Goal: Information Seeking & Learning: Learn about a topic

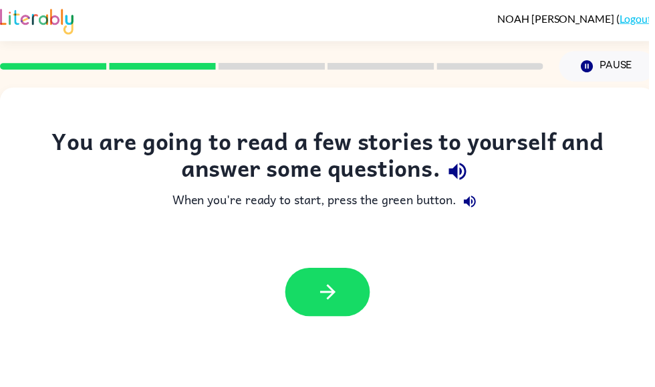
click at [363, 300] on button "button" at bounding box center [331, 294] width 86 height 49
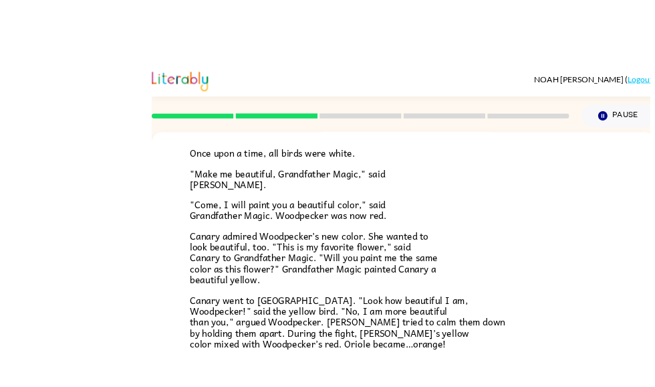
scroll to position [21, 0]
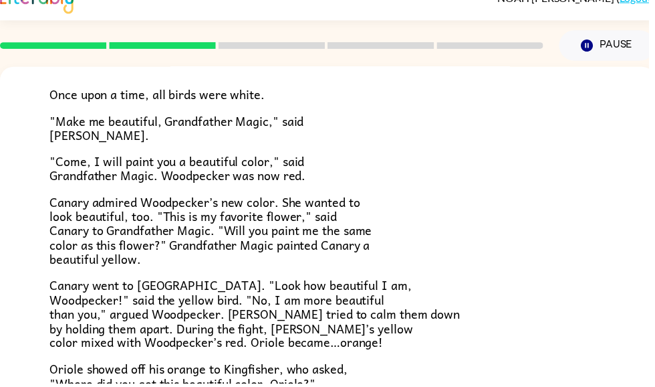
click at [466, 168] on p ""Come, I will paint you a beautiful color," said Grandfather Magic. Woodpecker …" at bounding box center [331, 170] width 562 height 29
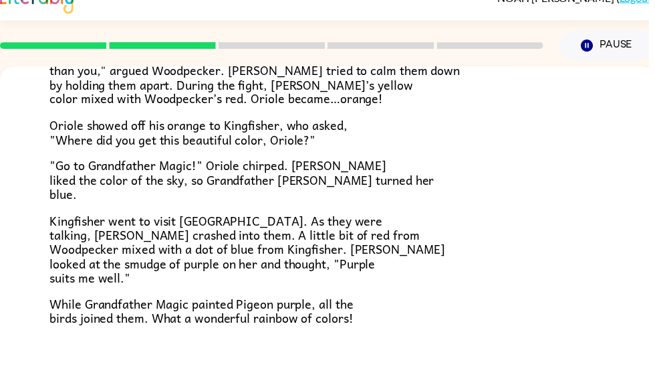
scroll to position [334, 0]
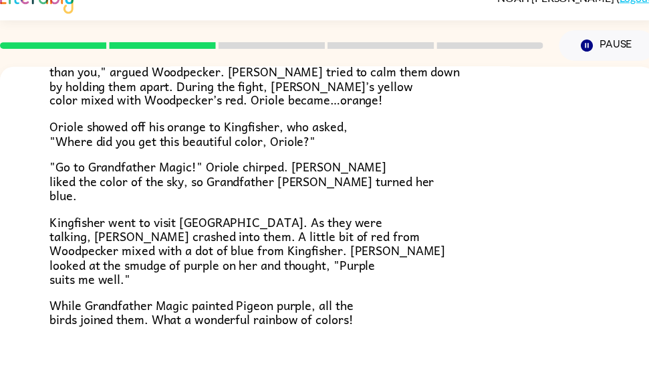
click at [340, 369] on div "Grandpa Magic Once upon a time, all birds were white. "Make me beautiful, Grand…" at bounding box center [331, 63] width 662 height 658
click at [350, 355] on div "Grandpa Magic Once upon a time, all birds were white. "Make me beautiful, Grand…" at bounding box center [331, 63] width 662 height 658
click at [341, 369] on div "Grandpa Magic Once upon a time, all birds were white. "Make me beautiful, Grand…" at bounding box center [331, 63] width 662 height 658
click at [342, 367] on div "Grandpa Magic Once upon a time, all birds were white. "Make me beautiful, Grand…" at bounding box center [331, 63] width 662 height 658
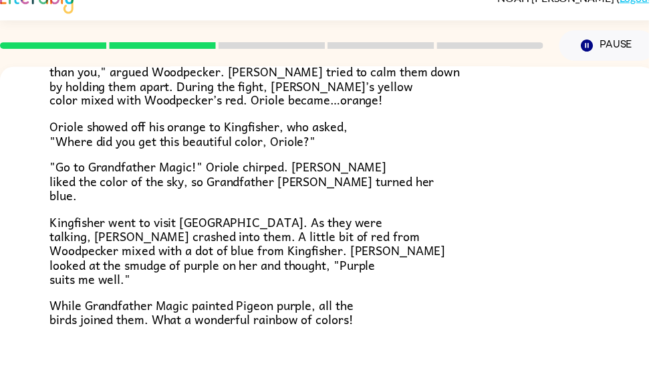
click at [339, 373] on div "Grandpa Magic Once upon a time, all birds were white. "Make me beautiful, Grand…" at bounding box center [331, 63] width 662 height 658
click at [339, 374] on div "Grandpa Magic Once upon a time, all birds were white. "Make me beautiful, Grand…" at bounding box center [331, 63] width 662 height 658
click at [334, 371] on div "Grandpa Magic Once upon a time, all birds were white. "Make me beautiful, Grand…" at bounding box center [331, 63] width 662 height 658
click at [334, 369] on div "Grandpa Magic Once upon a time, all birds were white. "Make me beautiful, Grand…" at bounding box center [331, 63] width 662 height 658
click at [338, 367] on div "Grandpa Magic Once upon a time, all birds were white. "Make me beautiful, Grand…" at bounding box center [331, 63] width 662 height 658
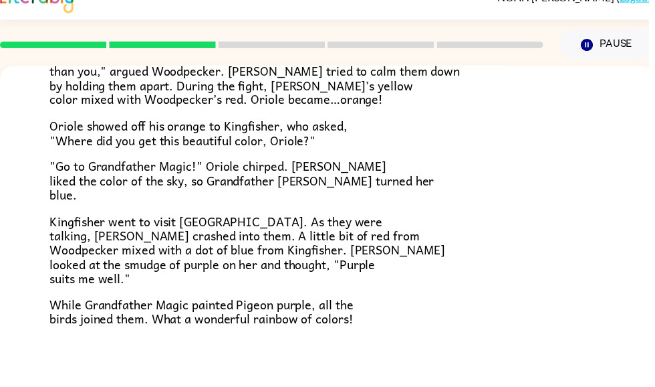
click at [331, 366] on div "Grandpa Magic Once upon a time, all birds were white. "Make me beautiful, Grand…" at bounding box center [331, 62] width 662 height 658
click at [331, 365] on div "Grandpa Magic Once upon a time, all birds were white. "Make me beautiful, Grand…" at bounding box center [331, 62] width 662 height 658
click at [334, 365] on div "Grandpa Magic Once upon a time, all birds were white. "Make me beautiful, Grand…" at bounding box center [331, 62] width 662 height 658
click at [338, 370] on div "Grandpa Magic Once upon a time, all birds were white. "Make me beautiful, Grand…" at bounding box center [331, 62] width 662 height 658
click at [342, 373] on div "Grandpa Magic Once upon a time, all birds were white. "Make me beautiful, Grand…" at bounding box center [331, 62] width 662 height 658
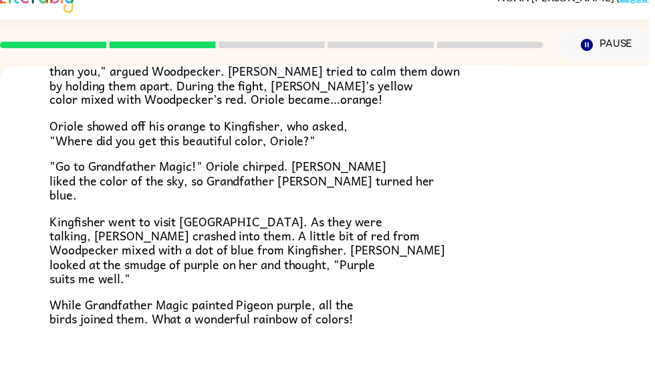
click at [346, 374] on div "Grandpa Magic Once upon a time, all birds were white. "Make me beautiful, Grand…" at bounding box center [331, 62] width 662 height 658
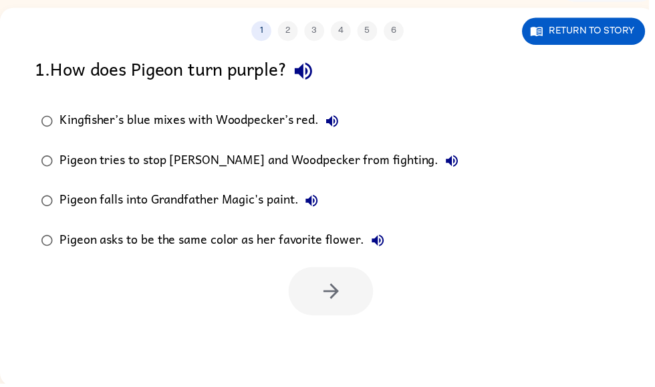
scroll to position [80, 0]
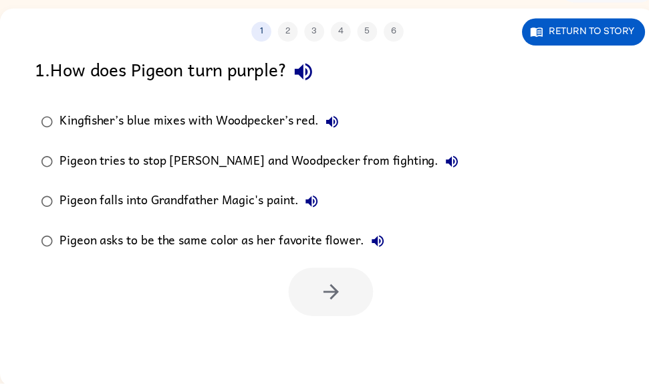
click at [339, 58] on div "1 . How does Pigeon turn purple?" at bounding box center [330, 73] width 591 height 34
click at [338, 58] on div "1 . How does Pigeon turn purple?" at bounding box center [330, 73] width 591 height 34
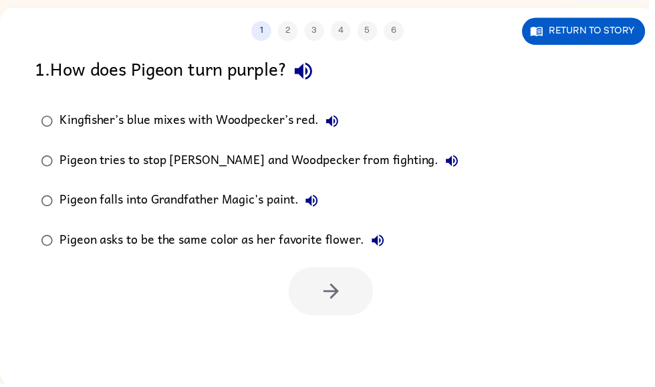
click at [315, 73] on icon "button" at bounding box center [306, 72] width 17 height 17
click at [315, 72] on icon "button" at bounding box center [306, 72] width 17 height 17
click at [317, 61] on icon "button" at bounding box center [306, 71] width 23 height 23
click at [623, 23] on button "Return to story" at bounding box center [590, 31] width 124 height 27
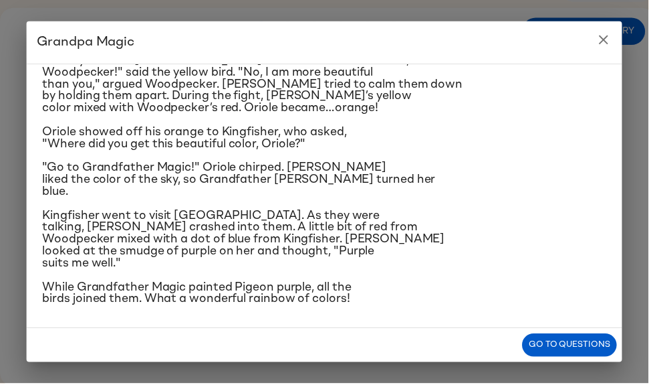
scroll to position [272, 0]
click at [605, 31] on button "close" at bounding box center [610, 40] width 27 height 27
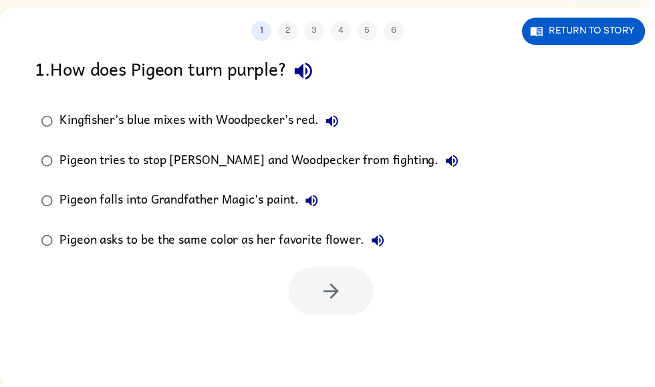
click at [609, 37] on button "Return to story" at bounding box center [590, 31] width 124 height 27
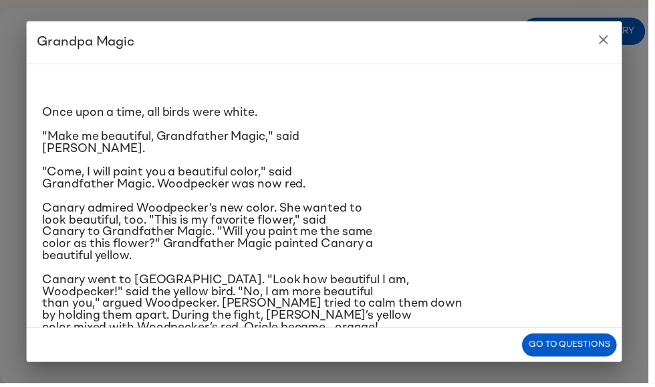
click at [615, 41] on icon "close" at bounding box center [609, 39] width 9 height 9
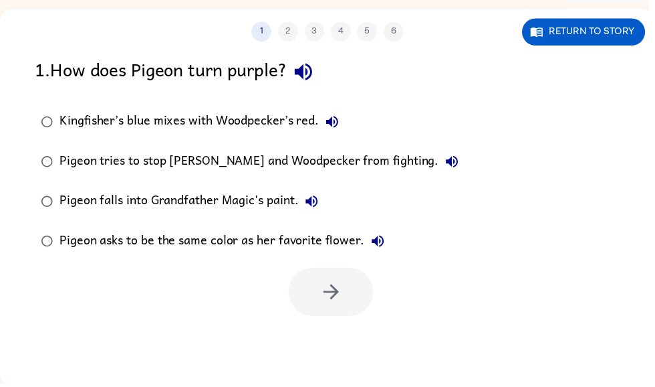
scroll to position [80, 0]
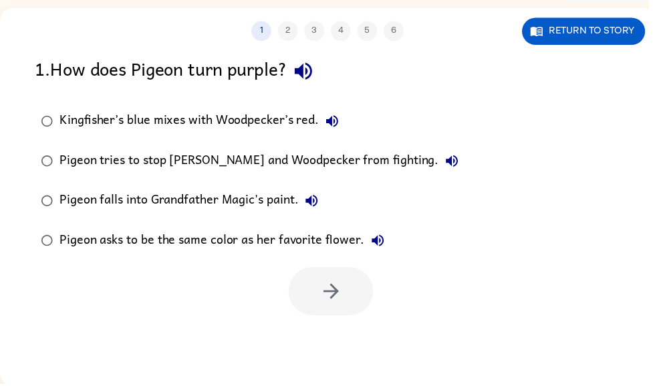
click at [451, 165] on icon "button" at bounding box center [457, 163] width 12 height 12
click at [603, 28] on button "Return to story" at bounding box center [590, 31] width 124 height 27
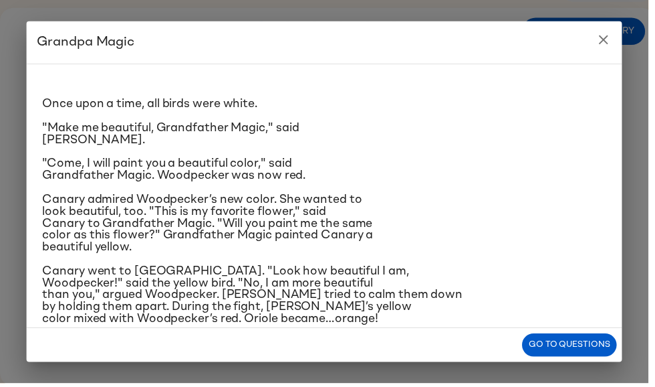
scroll to position [9, 0]
click at [611, 37] on icon "close" at bounding box center [609, 39] width 9 height 9
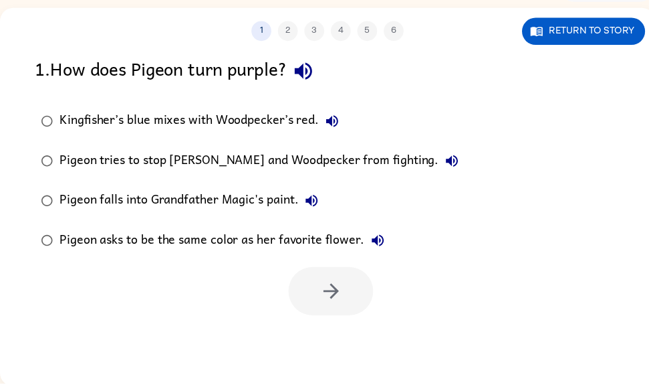
click at [597, 45] on button "Return to story" at bounding box center [590, 31] width 124 height 27
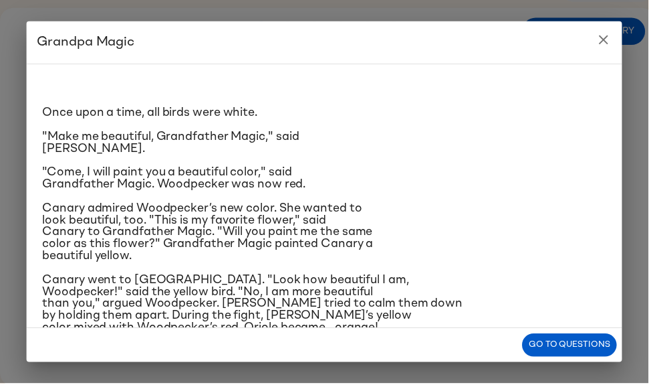
click at [607, 46] on icon "close" at bounding box center [610, 40] width 16 height 16
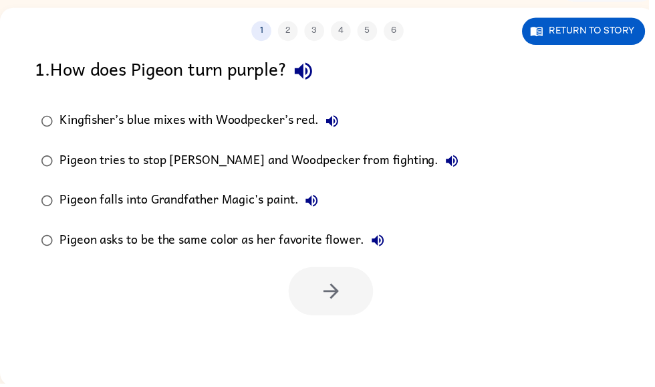
click at [607, 23] on button "Return to story" at bounding box center [590, 31] width 124 height 27
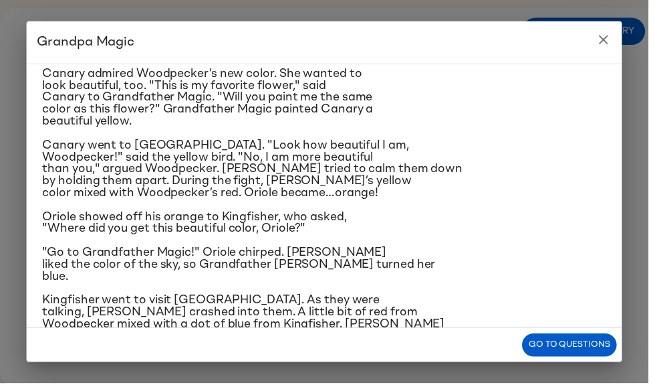
scroll to position [147, 0]
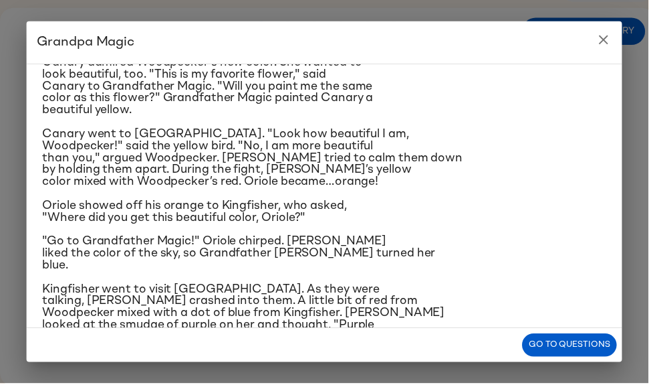
click at [616, 44] on icon "close" at bounding box center [610, 40] width 16 height 16
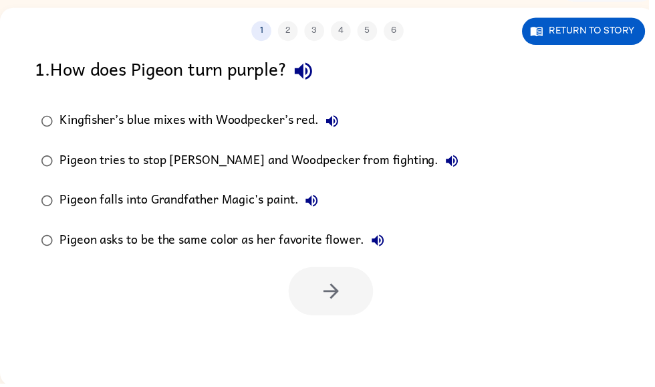
click at [275, 150] on div "Pigeon tries to stop Canary and Woodpecker from fighting." at bounding box center [265, 162] width 410 height 27
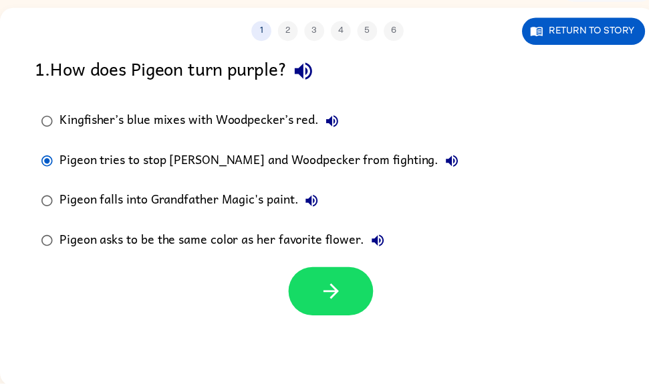
click at [336, 292] on icon "button" at bounding box center [334, 293] width 23 height 23
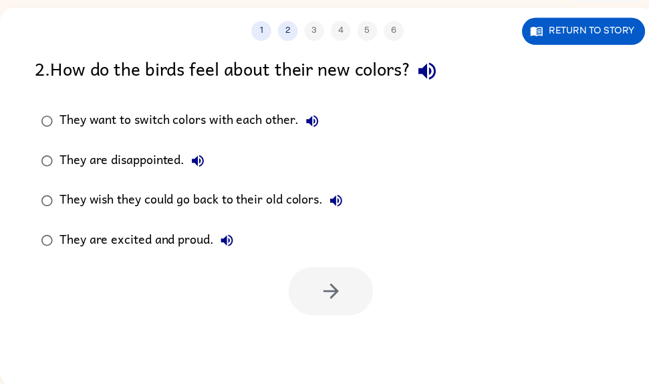
click at [293, 206] on div "They wish they could go back to their old colors." at bounding box center [206, 202] width 293 height 27
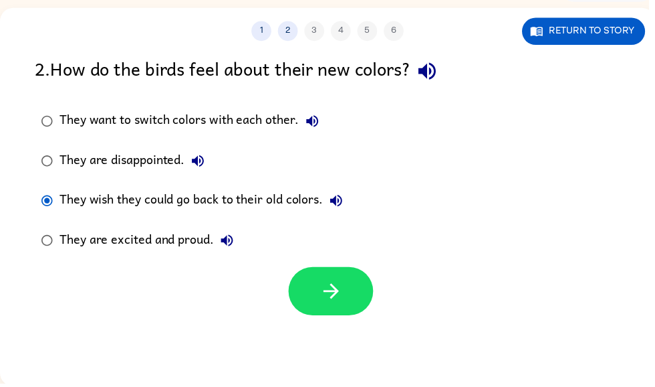
click at [315, 276] on button "button" at bounding box center [335, 294] width 86 height 49
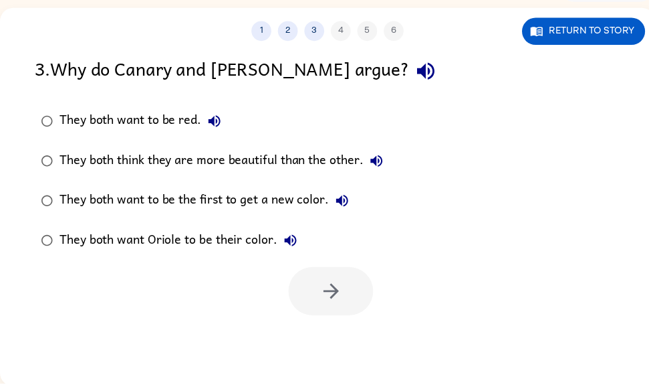
click at [419, 76] on icon "button" at bounding box center [430, 71] width 23 height 23
click at [413, 60] on button "button" at bounding box center [430, 72] width 34 height 34
click at [413, 72] on button "button" at bounding box center [430, 72] width 34 height 34
click at [421, 70] on icon "button" at bounding box center [429, 72] width 17 height 17
click at [413, 72] on button "button" at bounding box center [430, 72] width 34 height 34
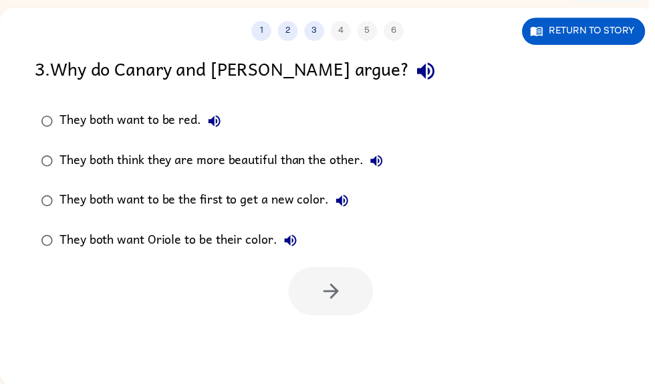
click at [589, 12] on div "1 2 3 4 5 6 Return to story" at bounding box center [331, 24] width 662 height 33
click at [581, 39] on button "Return to story" at bounding box center [590, 31] width 124 height 27
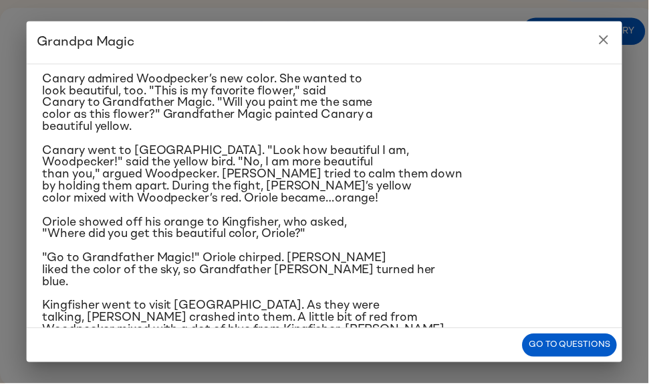
scroll to position [130, 0]
click at [593, 35] on h2 "Grandpa Magic" at bounding box center [328, 42] width 602 height 43
click at [594, 30] on h2 "Grandpa Magic" at bounding box center [328, 42] width 602 height 43
click at [608, 41] on icon "close" at bounding box center [610, 40] width 16 height 16
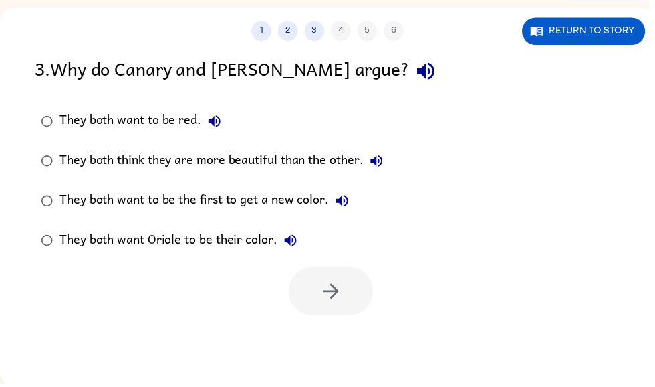
click at [600, 36] on button "Return to story" at bounding box center [590, 31] width 124 height 27
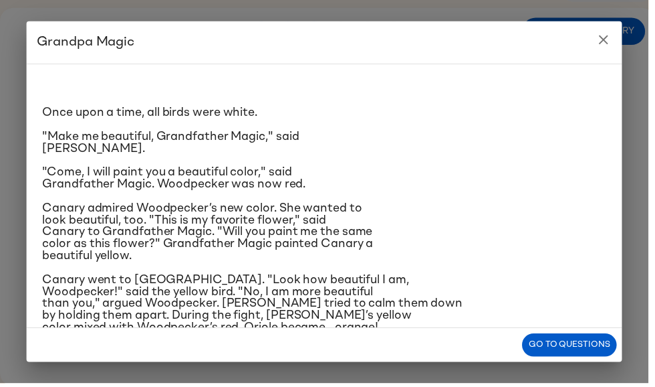
click at [606, 45] on icon "close" at bounding box center [610, 40] width 16 height 16
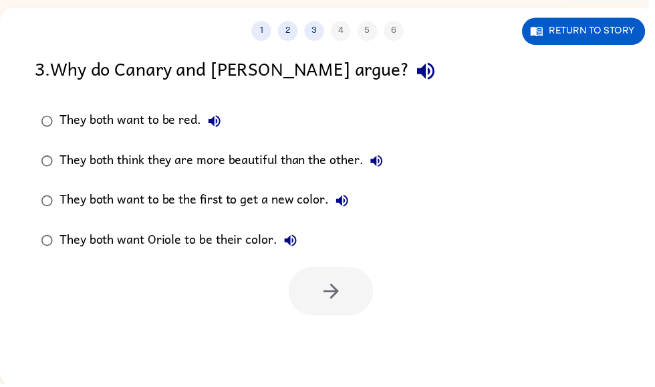
click at [219, 115] on icon "button" at bounding box center [217, 122] width 16 height 16
click at [383, 157] on icon "button" at bounding box center [381, 163] width 16 height 16
click at [347, 197] on icon "button" at bounding box center [346, 203] width 16 height 16
click at [602, 26] on button "Return to story" at bounding box center [590, 31] width 124 height 27
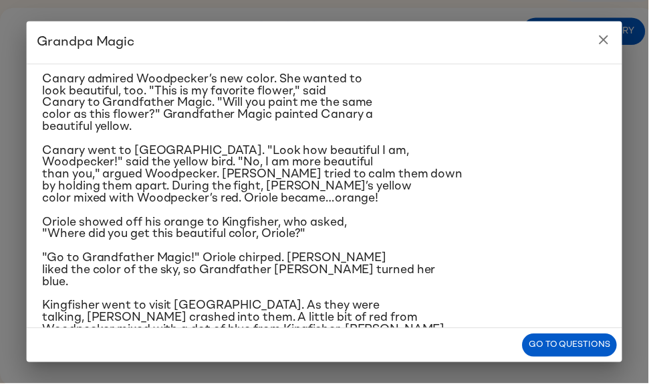
scroll to position [131, 0]
click at [611, 30] on button "close" at bounding box center [610, 40] width 27 height 27
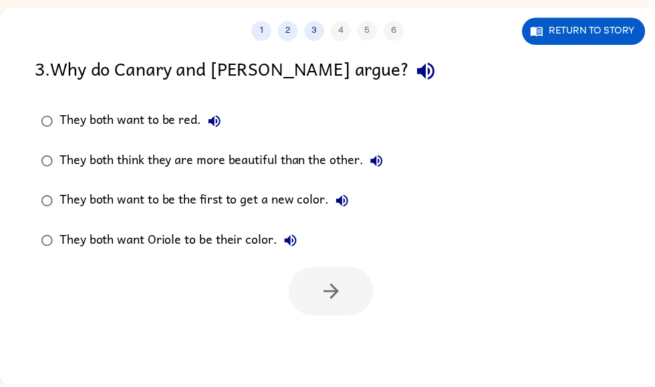
click at [334, 162] on div "They both think they are more beautiful than the other." at bounding box center [227, 162] width 334 height 27
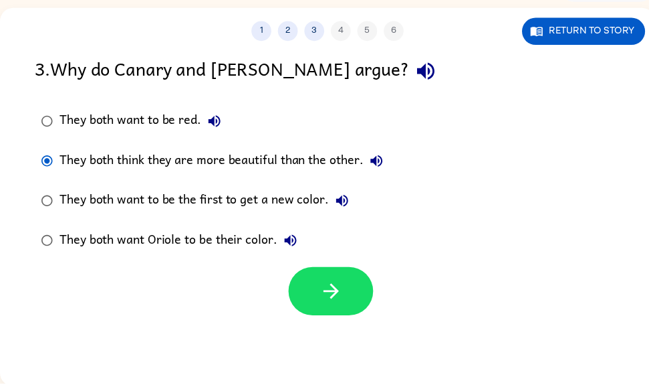
click at [614, 27] on button "Return to story" at bounding box center [590, 31] width 124 height 27
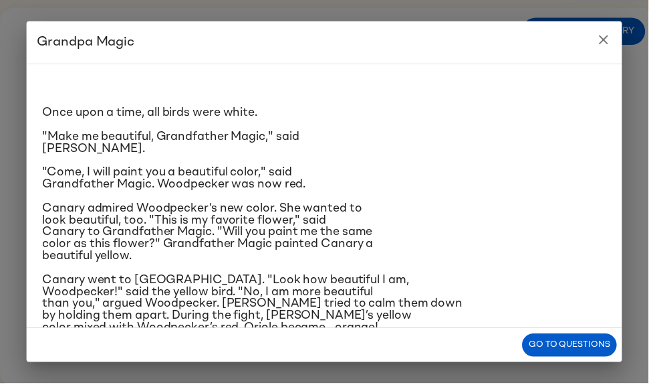
click at [605, 32] on button "close" at bounding box center [610, 40] width 27 height 27
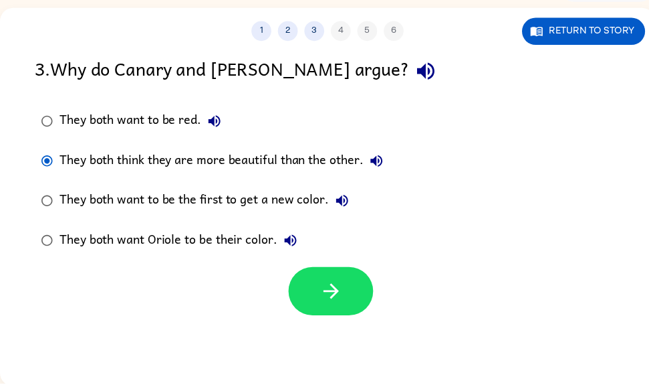
click at [152, 117] on div "They both want to be red." at bounding box center [145, 122] width 170 height 27
click at [175, 124] on div "They both want to be red." at bounding box center [145, 122] width 170 height 27
click at [336, 280] on button "button" at bounding box center [335, 294] width 86 height 49
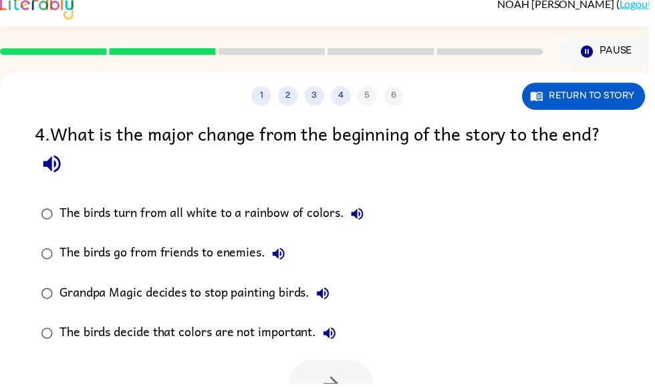
scroll to position [15, 0]
click at [53, 161] on icon "button" at bounding box center [52, 165] width 23 height 23
click at [365, 207] on button "The birds turn from all white to a rainbow of colors." at bounding box center [361, 216] width 27 height 27
click at [282, 250] on icon "button" at bounding box center [282, 256] width 16 height 16
click at [327, 291] on icon "button" at bounding box center [326, 296] width 16 height 16
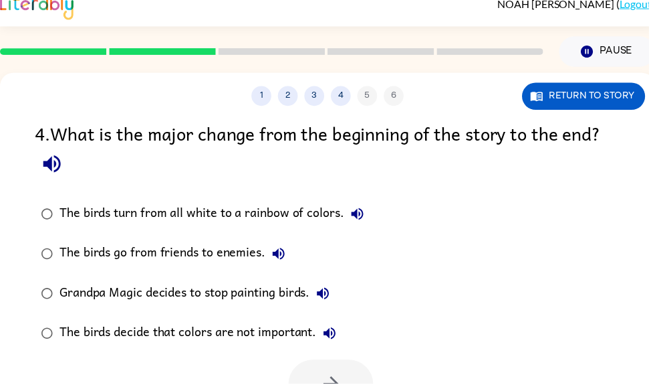
click at [333, 328] on button "The birds decide that colors are not important." at bounding box center [333, 336] width 27 height 27
click at [559, 95] on button "Return to story" at bounding box center [590, 97] width 124 height 27
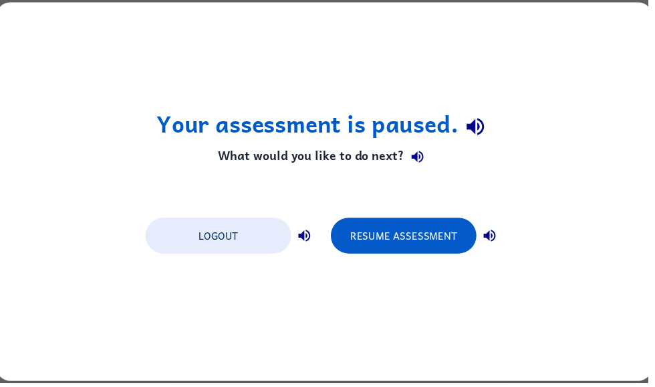
scroll to position [0, 0]
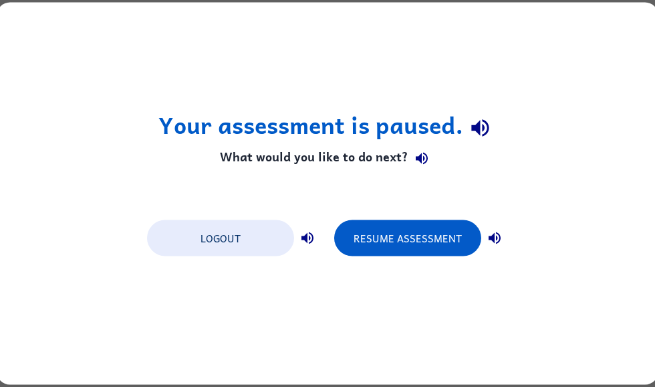
click at [413, 227] on button "Resume Assessment" at bounding box center [407, 238] width 147 height 36
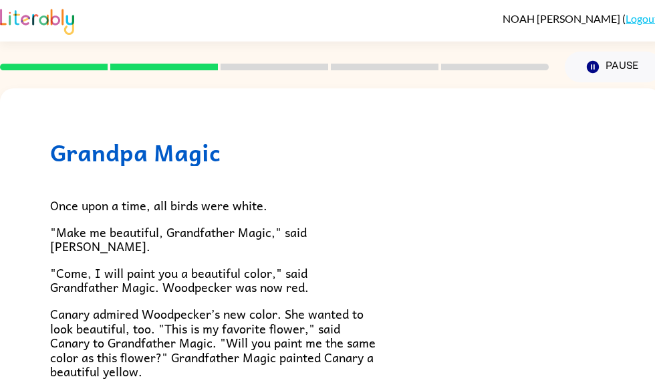
click at [610, 70] on button "Pause Pause" at bounding box center [613, 67] width 97 height 31
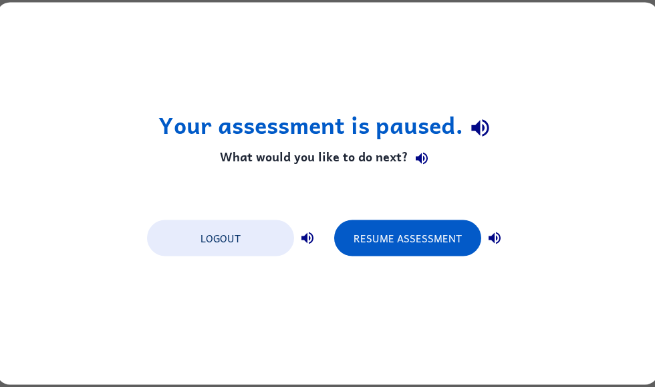
click at [431, 239] on button "Resume Assessment" at bounding box center [407, 238] width 147 height 36
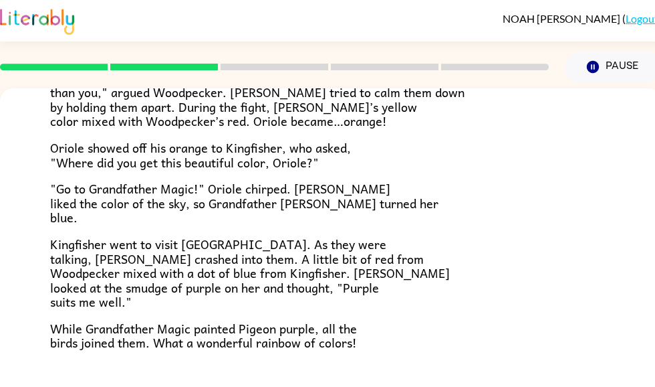
scroll to position [334, 0]
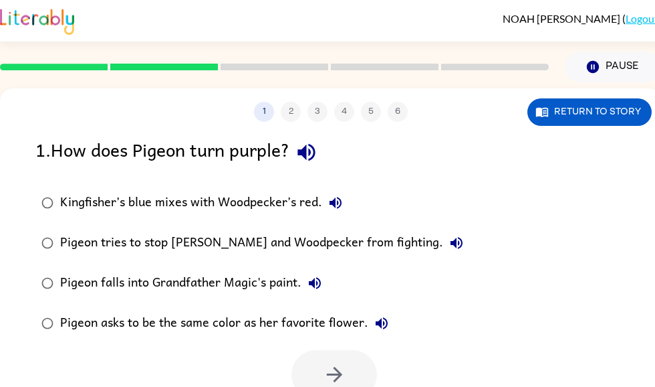
scroll to position [0, 0]
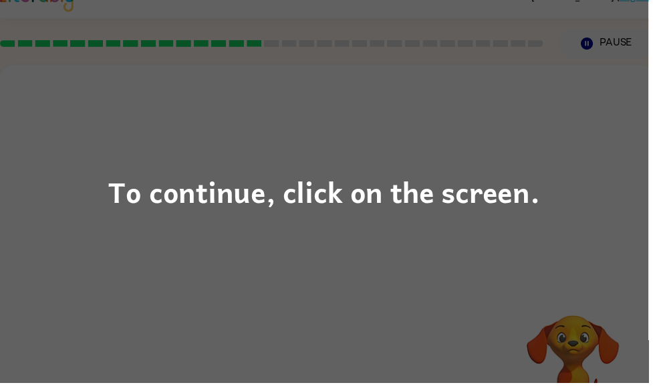
scroll to position [35, 0]
